Goal: Task Accomplishment & Management: Complete application form

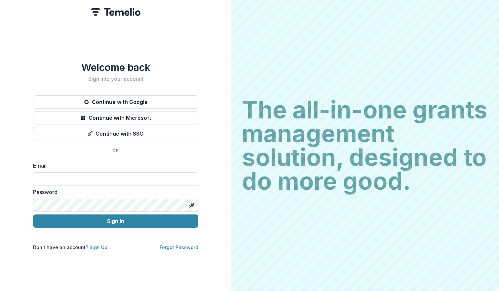
click at [92, 176] on input at bounding box center [115, 178] width 165 height 13
type input "**********"
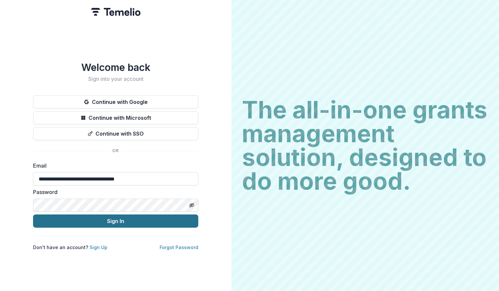
click at [92, 222] on button "Sign In" at bounding box center [115, 221] width 165 height 13
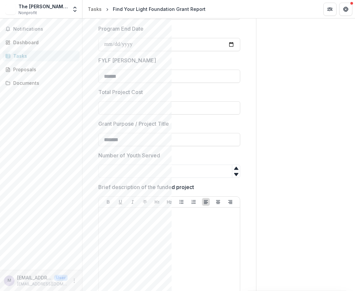
scroll to position [198, 0]
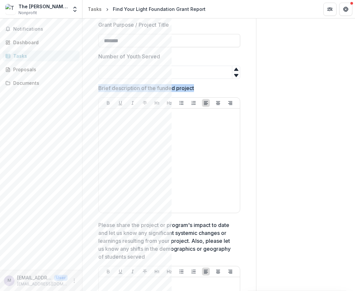
drag, startPoint x: 198, startPoint y: 90, endPoint x: 97, endPoint y: 88, distance: 100.4
copy p "Brief description of the funded project"
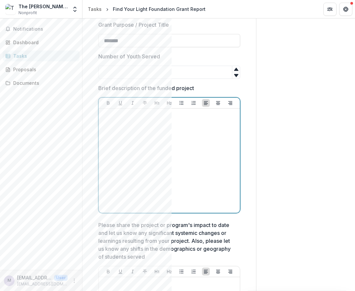
click at [135, 163] on div at bounding box center [169, 160] width 136 height 99
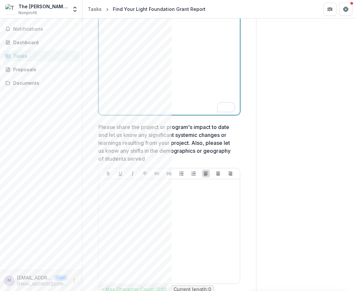
scroll to position [363, 0]
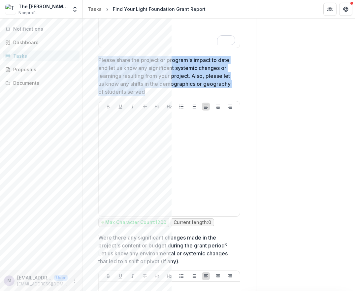
drag, startPoint x: 155, startPoint y: 93, endPoint x: 93, endPoint y: 62, distance: 68.8
copy p "Please share the project or program's impact to date and let us know any signif…"
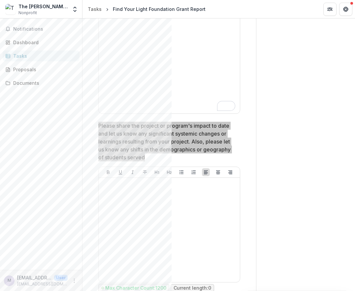
scroll to position [297, 0]
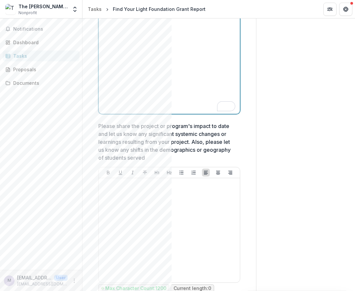
click at [157, 97] on div "To enrich screen reader interactions, please activate Accessibility in Grammarl…" at bounding box center [169, 61] width 136 height 99
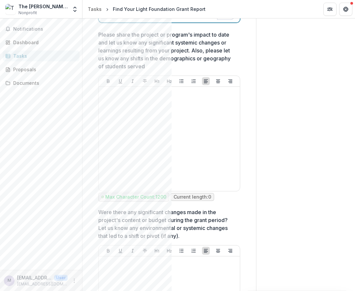
scroll to position [455, 0]
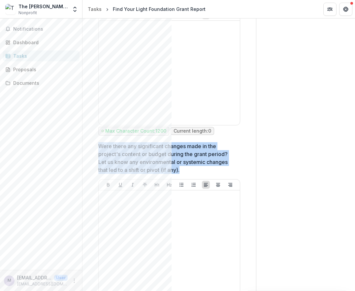
drag, startPoint x: 99, startPoint y: 146, endPoint x: 186, endPoint y: 170, distance: 90.7
click at [186, 170] on p "Were there any significant changes made in the project's content or budget duri…" at bounding box center [167, 158] width 138 height 32
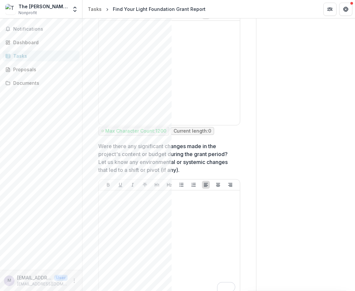
drag, startPoint x: 186, startPoint y: 170, endPoint x: 170, endPoint y: 163, distance: 17.6
click at [170, 163] on p "Were there any significant changes made in the project's content or budget duri…" at bounding box center [167, 158] width 138 height 32
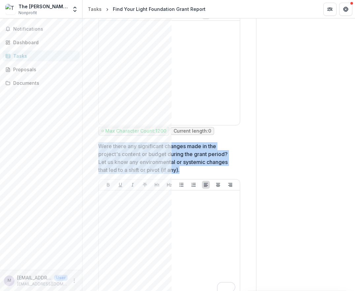
drag, startPoint x: 186, startPoint y: 170, endPoint x: 94, endPoint y: 149, distance: 94.0
copy p "Were there any significant changes made in the project's content or budget duri…"
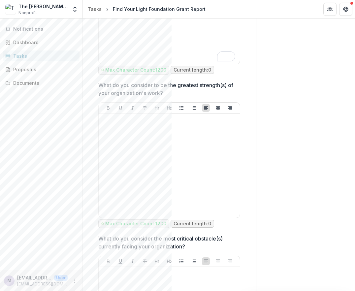
scroll to position [686, 0]
drag, startPoint x: 176, startPoint y: 94, endPoint x: 98, endPoint y: 82, distance: 78.3
click at [98, 82] on p "What do you consider to be the greatest strength(s) of your organization's work?" at bounding box center [167, 89] width 138 height 16
drag, startPoint x: 99, startPoint y: 83, endPoint x: 172, endPoint y: 90, distance: 73.0
click at [172, 90] on p "What do you consider to be the greatest strength(s) of your organization's work?" at bounding box center [167, 89] width 138 height 16
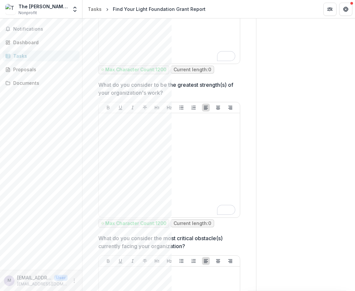
drag, startPoint x: 173, startPoint y: 93, endPoint x: 98, endPoint y: 86, distance: 75.7
click at [98, 86] on div "**********" at bounding box center [169, 92] width 153 height 1383
copy p "What do you consider to be the greatest strength(s) of your organization's work?"
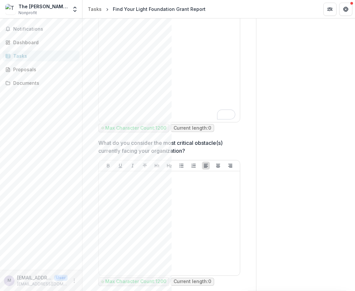
scroll to position [785, 0]
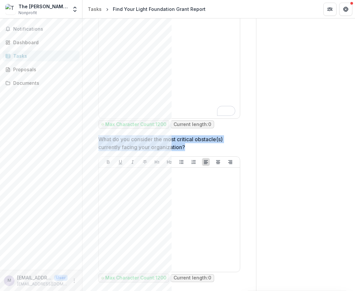
drag, startPoint x: 191, startPoint y: 146, endPoint x: 100, endPoint y: 140, distance: 91.4
click at [100, 140] on p "What do you consider the most critical obstacle(s) currently facing your organi…" at bounding box center [167, 143] width 138 height 16
drag, startPoint x: 188, startPoint y: 151, endPoint x: 100, endPoint y: 140, distance: 88.2
click at [100, 140] on p "What do you consider the most critical obstacle(s) currently facing your organi…" at bounding box center [167, 143] width 138 height 16
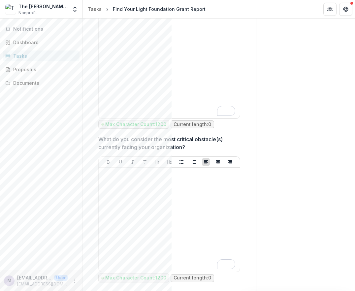
click at [202, 149] on p "What do you consider the most critical obstacle(s) currently facing your organi…" at bounding box center [167, 143] width 138 height 16
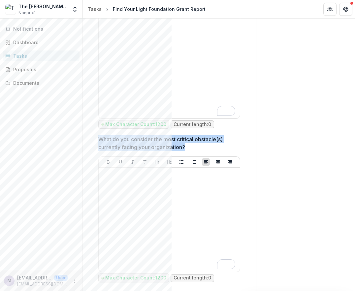
drag, startPoint x: 190, startPoint y: 148, endPoint x: 95, endPoint y: 140, distance: 94.4
copy p "What do you consider the most critical obstacle(s) currently facing your organi…"
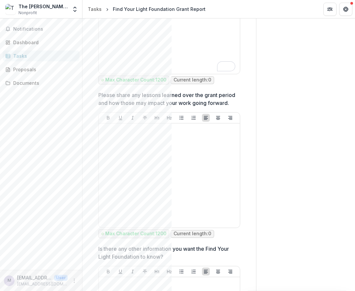
scroll to position [983, 0]
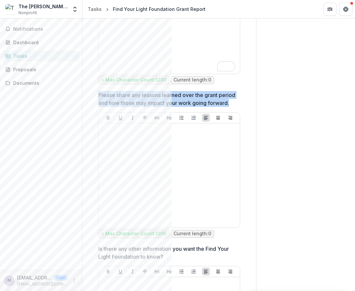
drag, startPoint x: 129, startPoint y: 113, endPoint x: 95, endPoint y: 90, distance: 41.4
copy p "Please share any lessons learned over the grant period and how those may impact…"
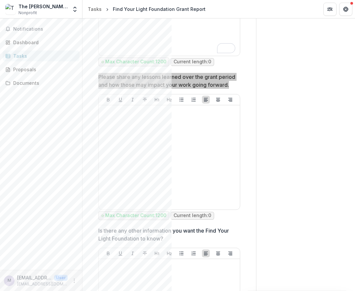
scroll to position [1057, 0]
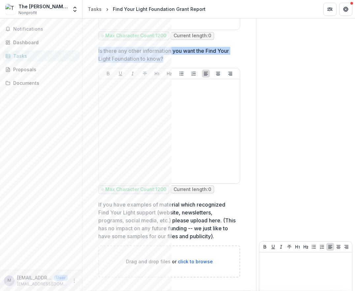
drag, startPoint x: 169, startPoint y: 66, endPoint x: 93, endPoint y: 53, distance: 78.2
copy p "Is there any other information you want the Find Your Light Foundation to know?"
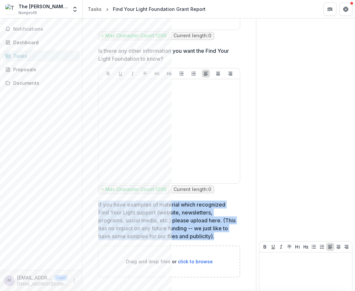
drag, startPoint x: 236, startPoint y: 248, endPoint x: 91, endPoint y: 213, distance: 149.6
copy p "If you have examples of material which recognized Find Your Light support (webs…"
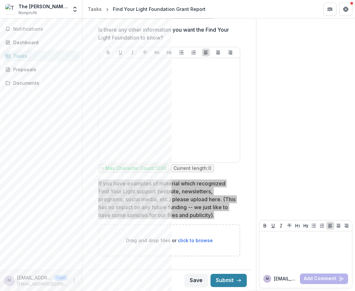
scroll to position [1211, 0]
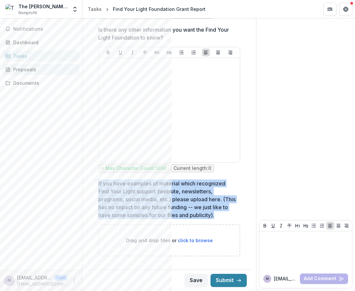
click at [14, 69] on div "Proposals" at bounding box center [43, 69] width 61 height 7
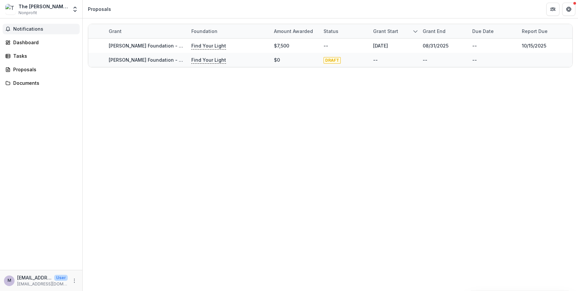
click at [35, 29] on span "Notifications" at bounding box center [45, 29] width 64 height 6
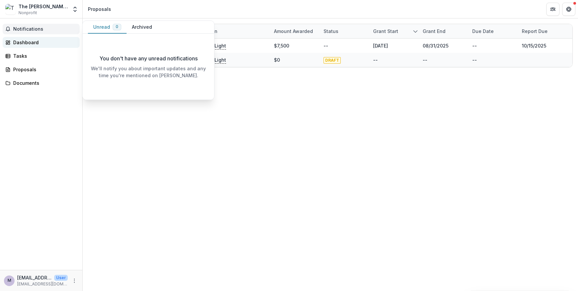
click at [27, 39] on link "Dashboard" at bounding box center [41, 42] width 77 height 11
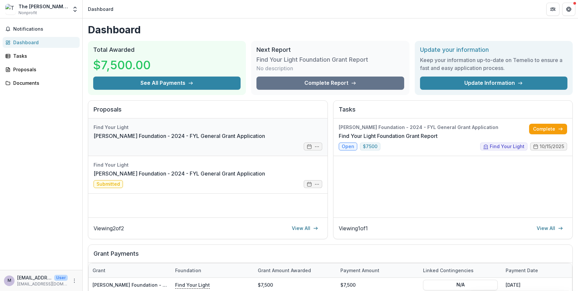
click at [265, 140] on link "Misty Copeland Foundation - 2024 - FYL General Grant Application" at bounding box center [178, 136] width 171 height 8
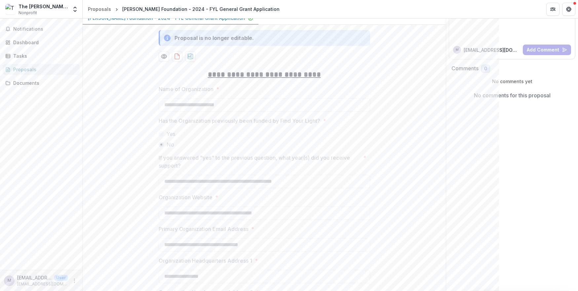
scroll to position [198, 0]
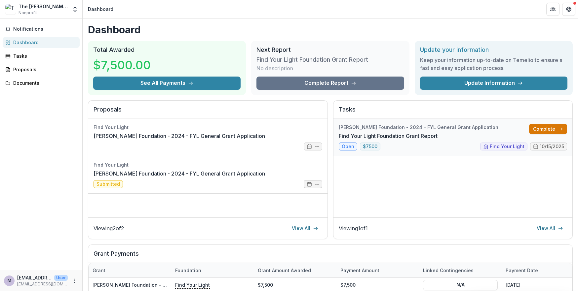
click at [499, 130] on link "Complete" at bounding box center [548, 129] width 38 height 11
